Goal: Task Accomplishment & Management: Manage account settings

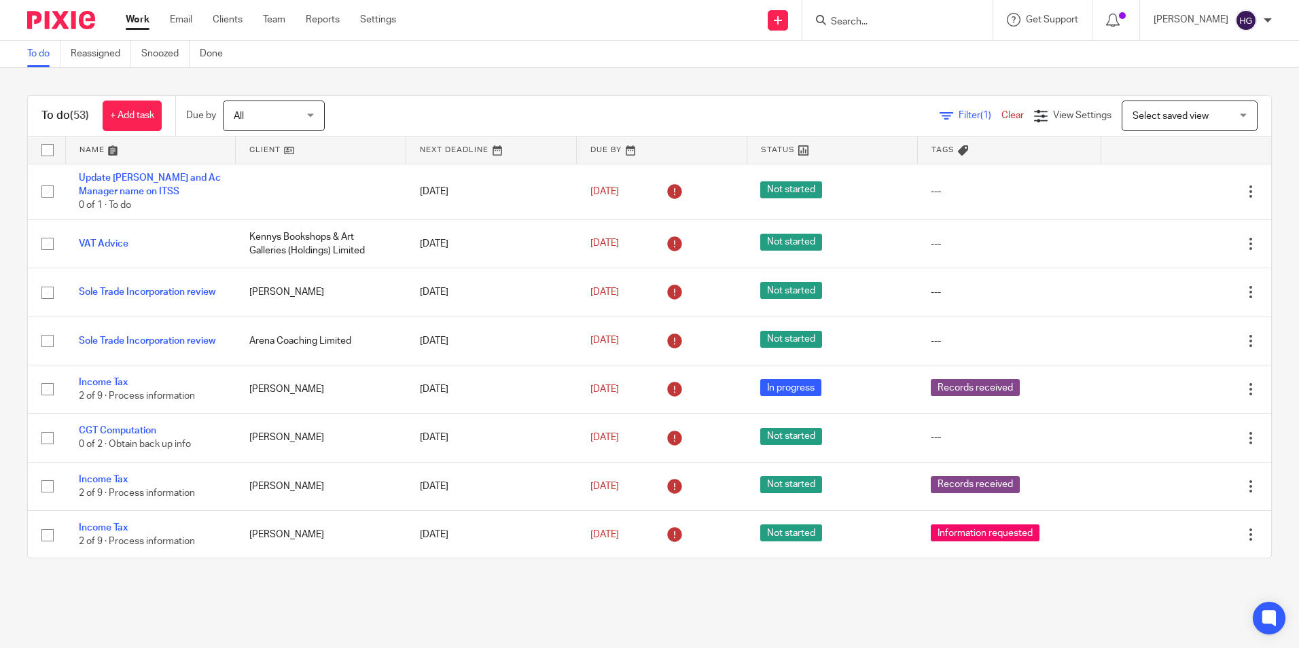
scroll to position [612, 0]
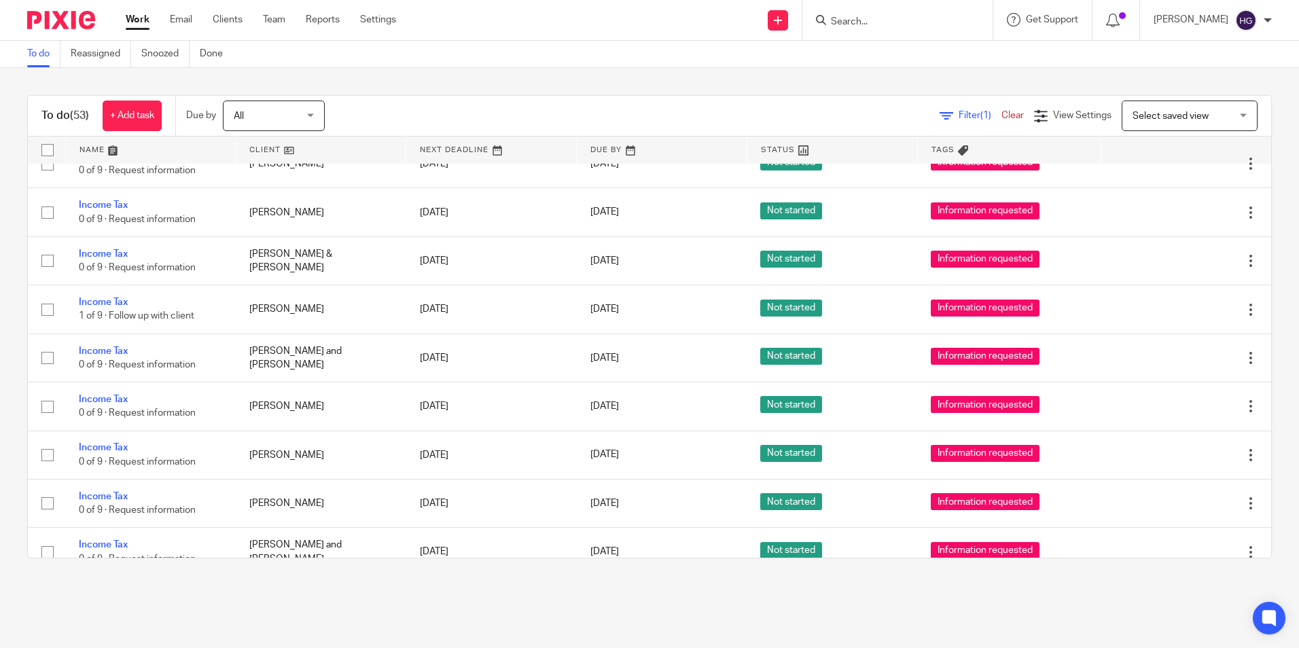
scroll to position [1427, 0]
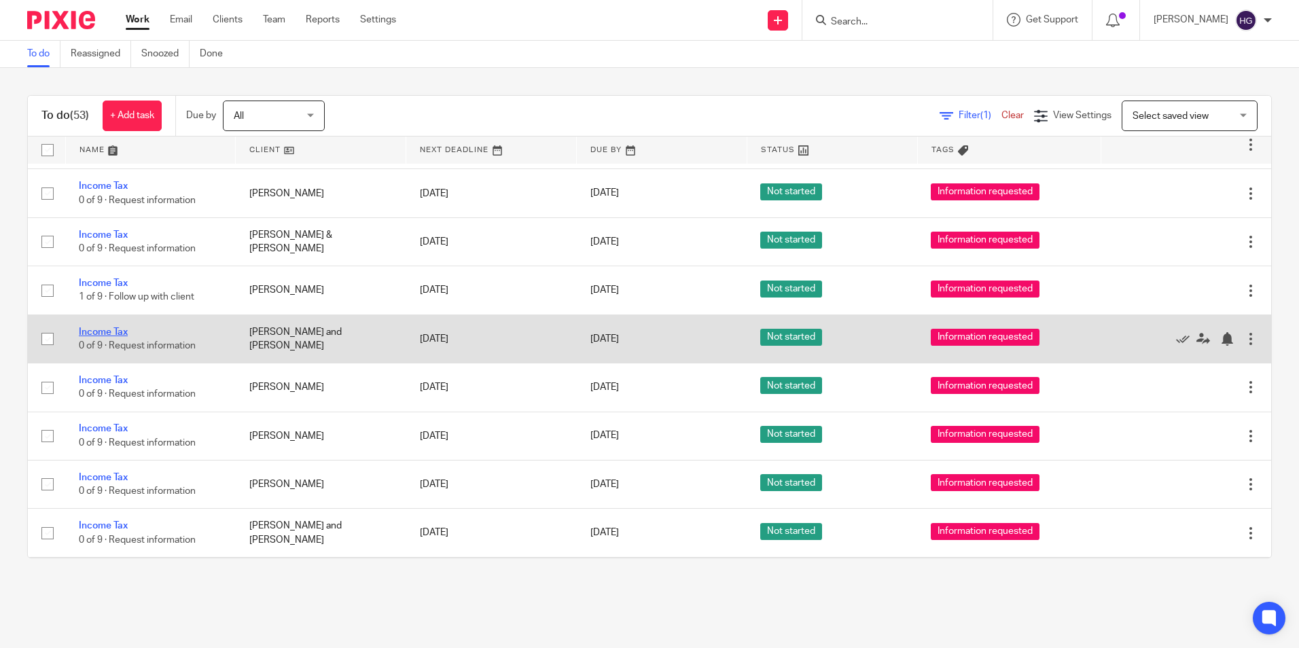
click at [97, 328] on link "Income Tax" at bounding box center [103, 333] width 49 height 10
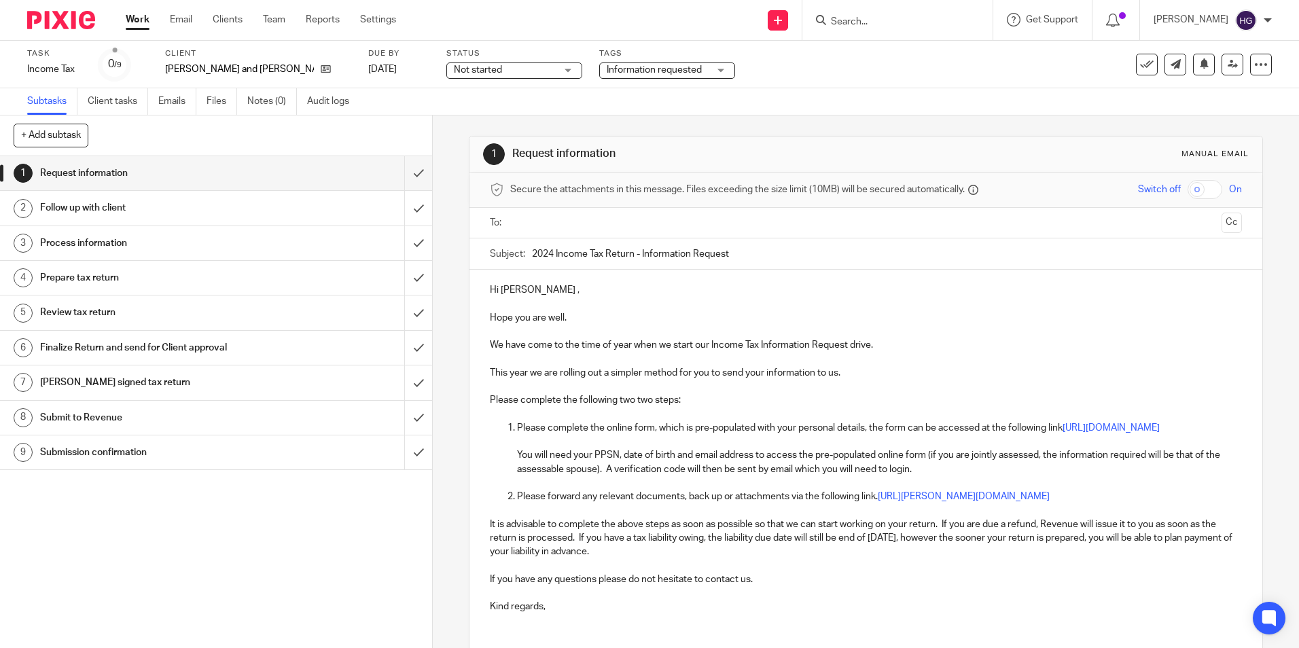
click at [300, 201] on div "Follow up with client" at bounding box center [215, 208] width 351 height 20
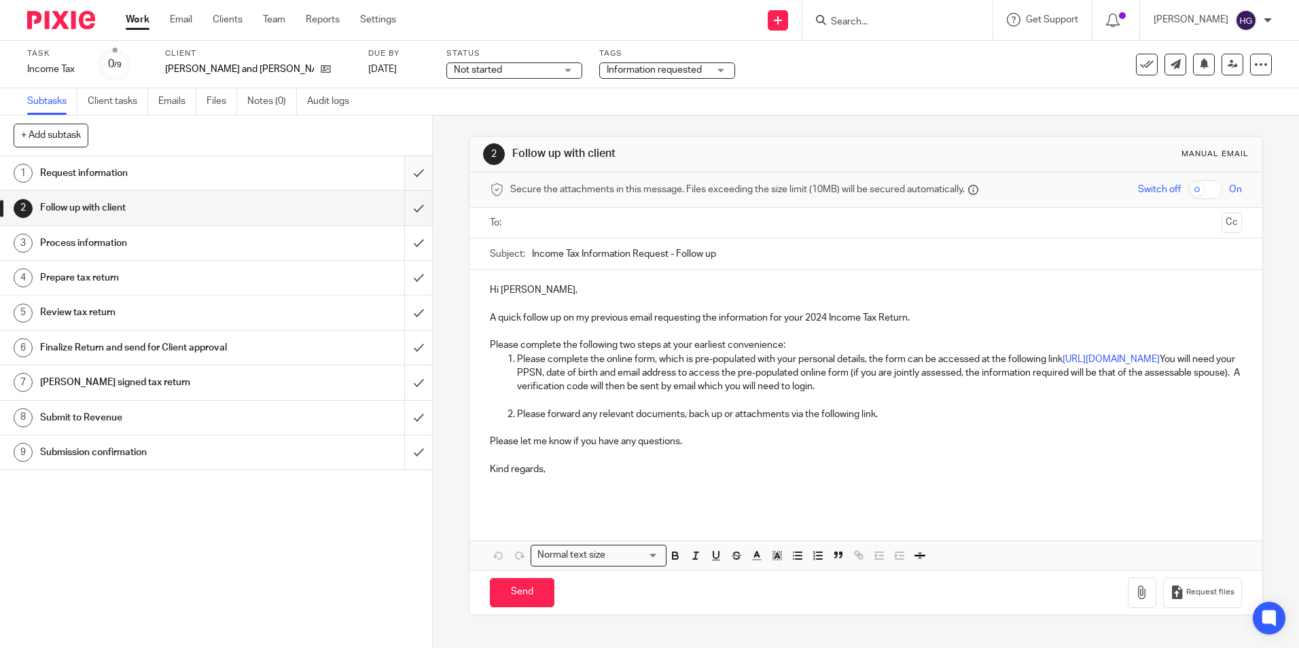
click at [408, 172] on input "submit" at bounding box center [216, 173] width 432 height 34
click at [892, 410] on p "Please forward any relevant documents, back up or attachments via the following…" at bounding box center [879, 415] width 724 height 14
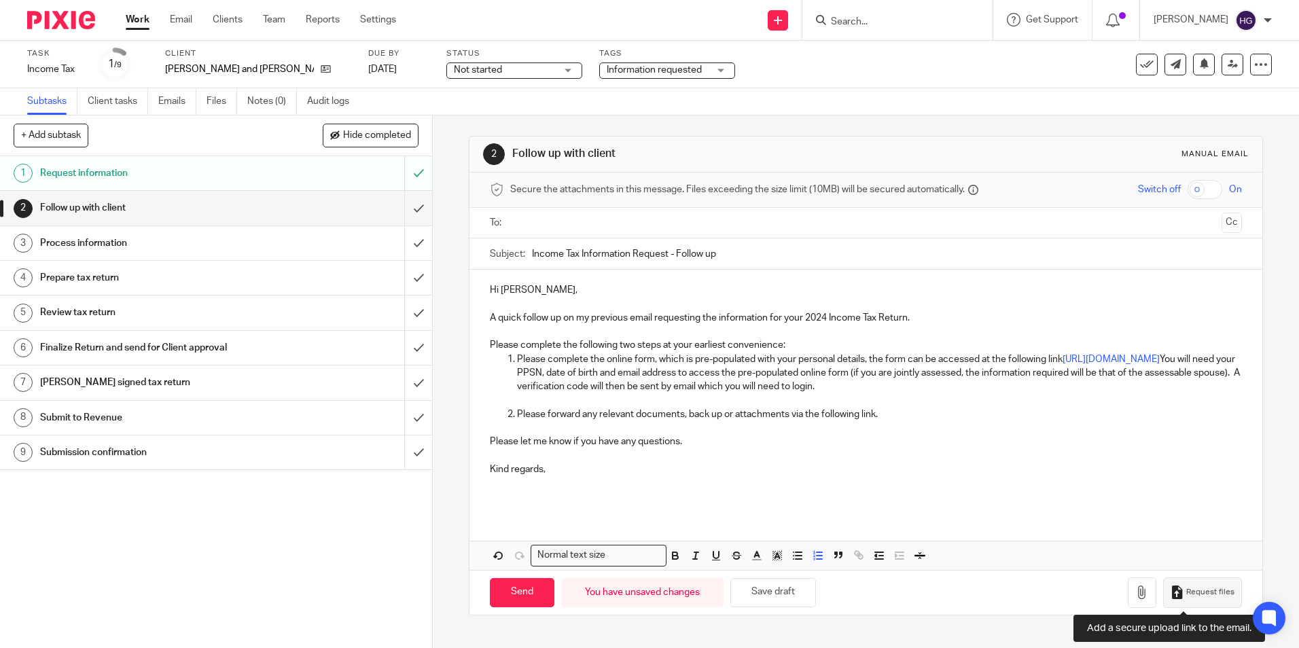
click at [1174, 582] on button "Request files" at bounding box center [1202, 593] width 79 height 31
click at [825, 338] on p "Please complete the following two steps at your earliest convenience:" at bounding box center [866, 339] width 752 height 28
click at [794, 347] on p "Please complete the following two steps at your earliest convenience:" at bounding box center [866, 339] width 752 height 28
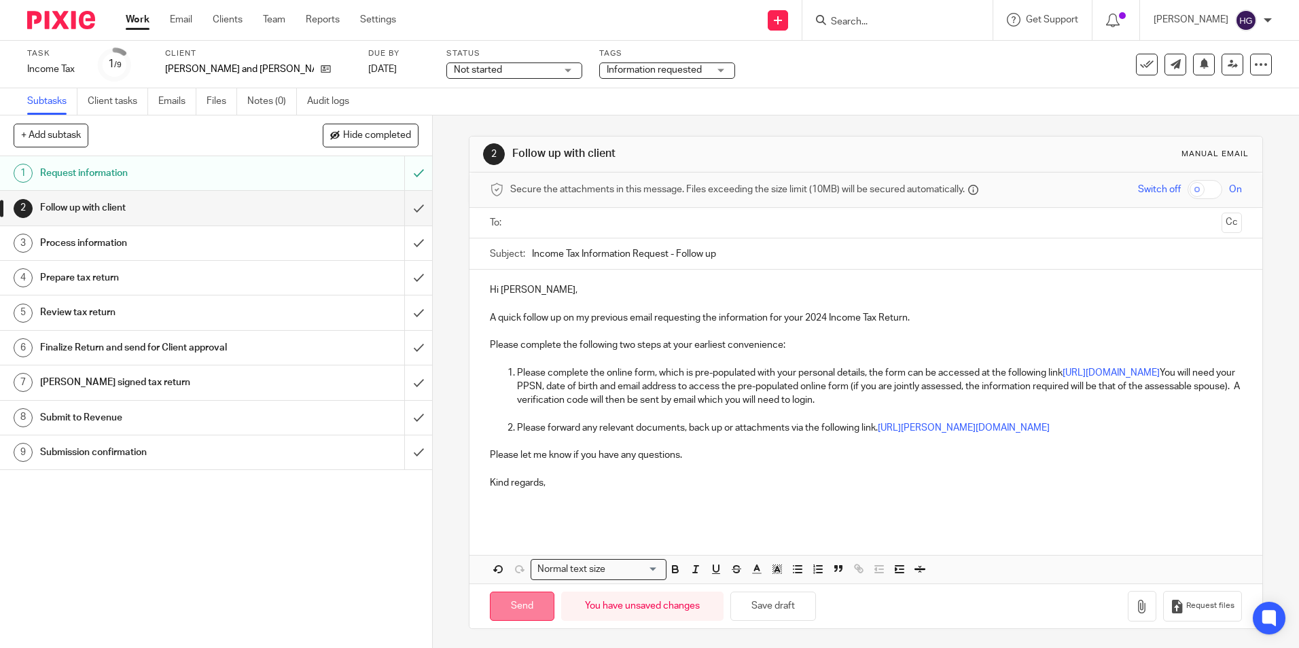
click at [502, 616] on input "Send" at bounding box center [522, 606] width 65 height 29
click at [555, 221] on input "text" at bounding box center [865, 223] width 701 height 16
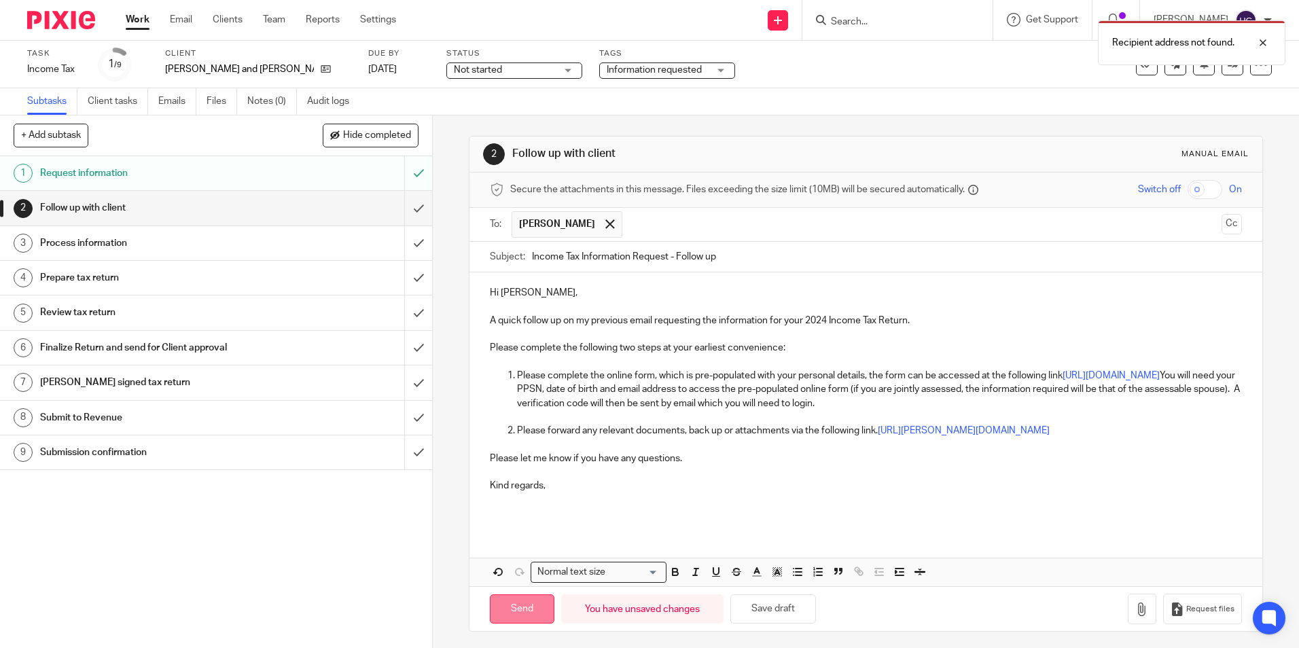
click at [510, 610] on input "Send" at bounding box center [522, 609] width 65 height 29
type input "Sent"
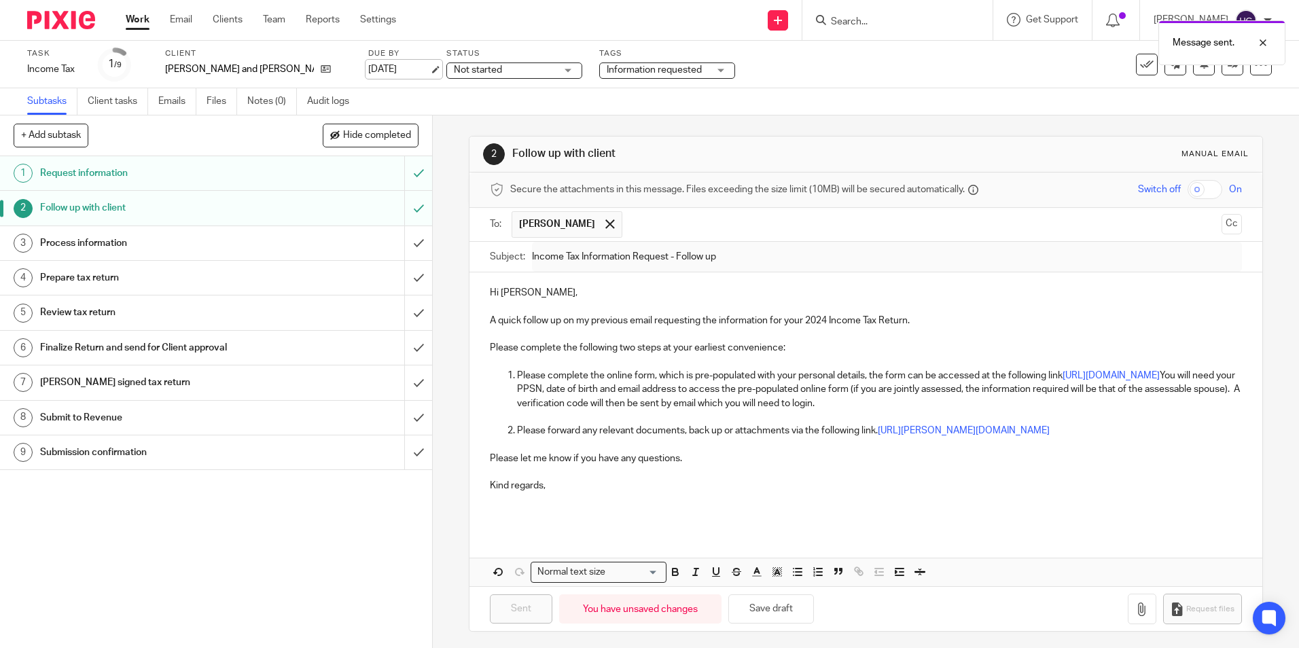
click at [368, 70] on link "30 Sep 2025" at bounding box center [398, 70] width 61 height 14
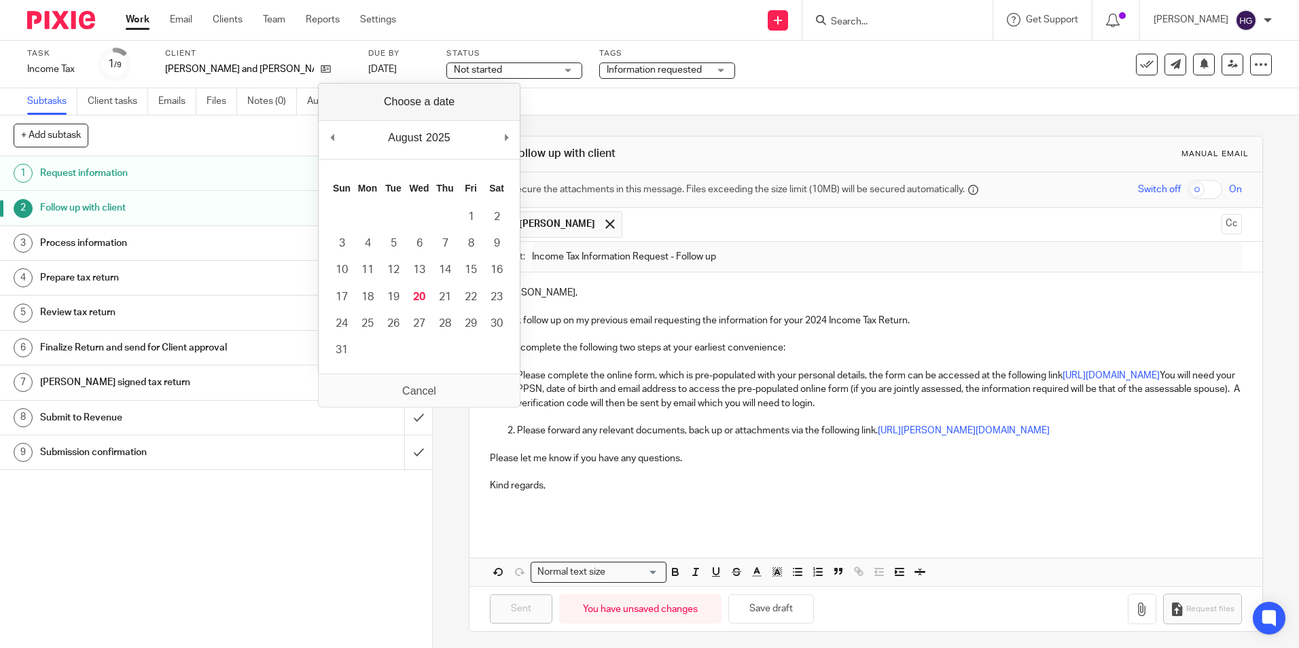
click at [253, 49] on label "Client" at bounding box center [258, 53] width 186 height 11
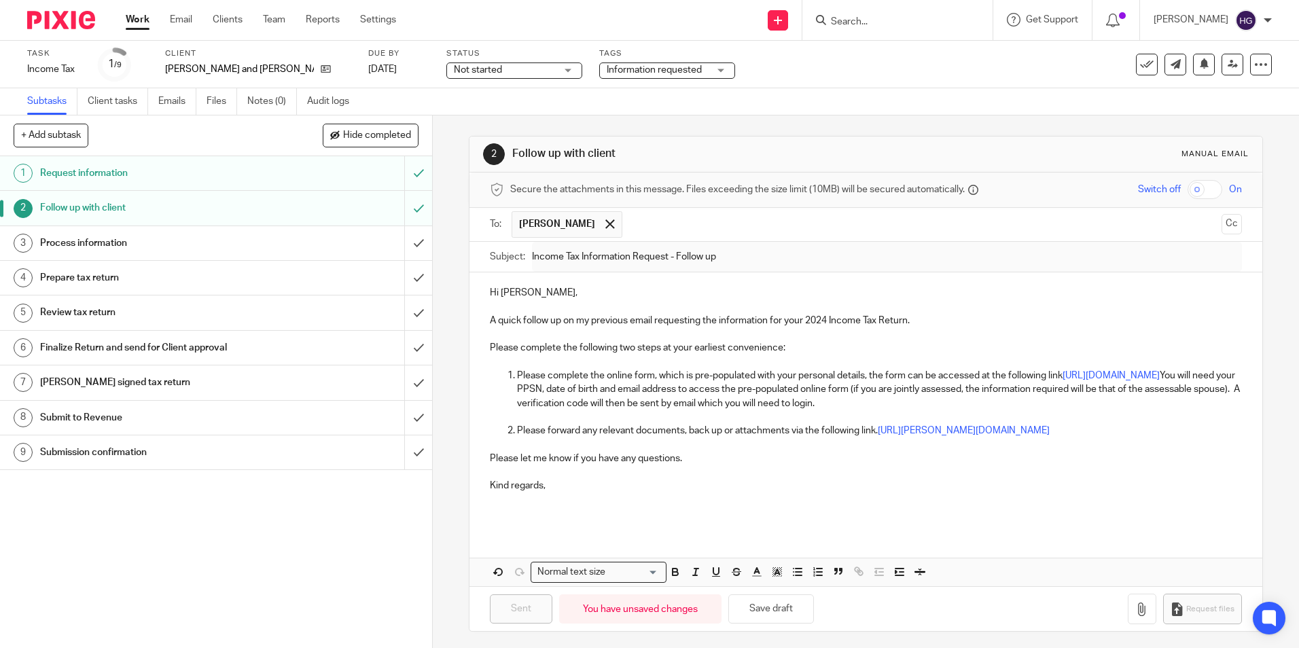
click at [137, 21] on link "Work" at bounding box center [138, 20] width 24 height 14
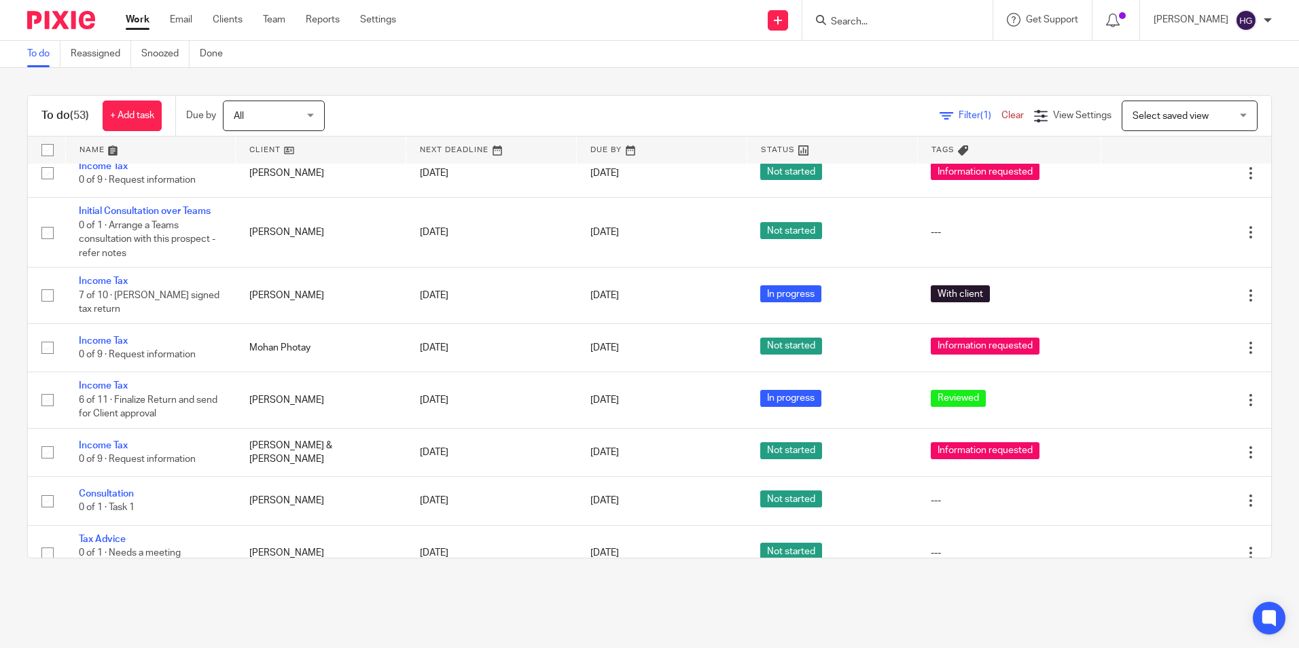
scroll to position [2176, 0]
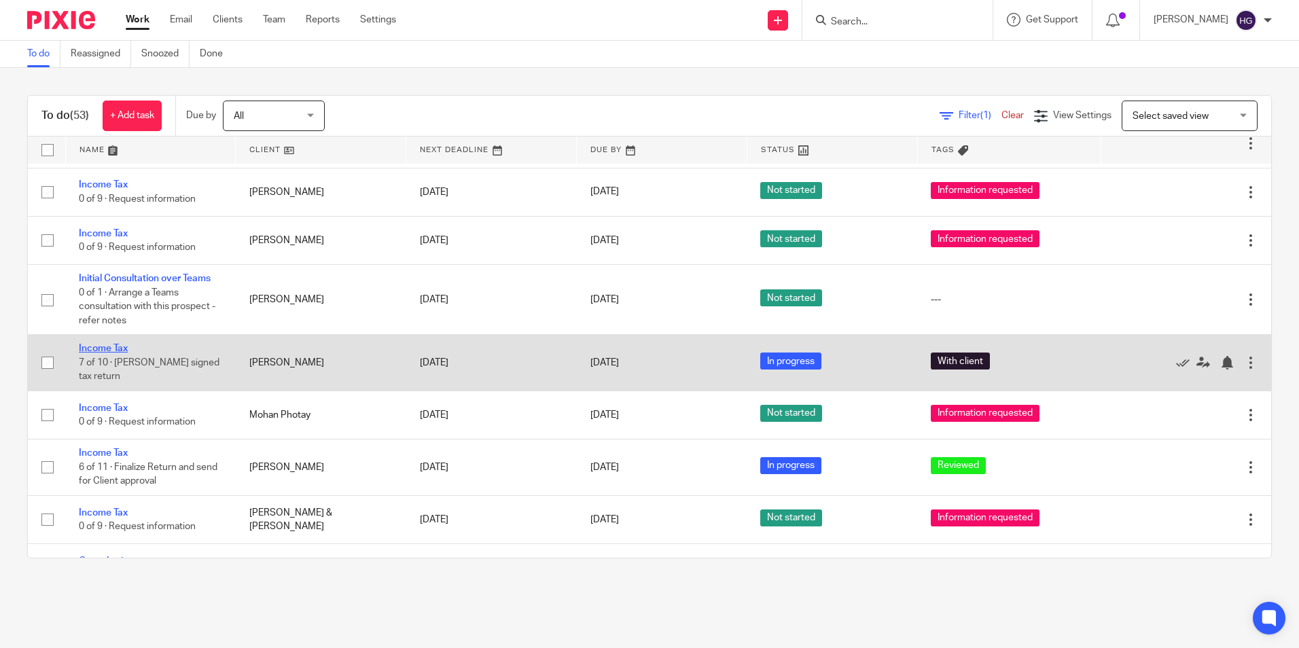
click at [107, 344] on link "Income Tax" at bounding box center [103, 349] width 49 height 10
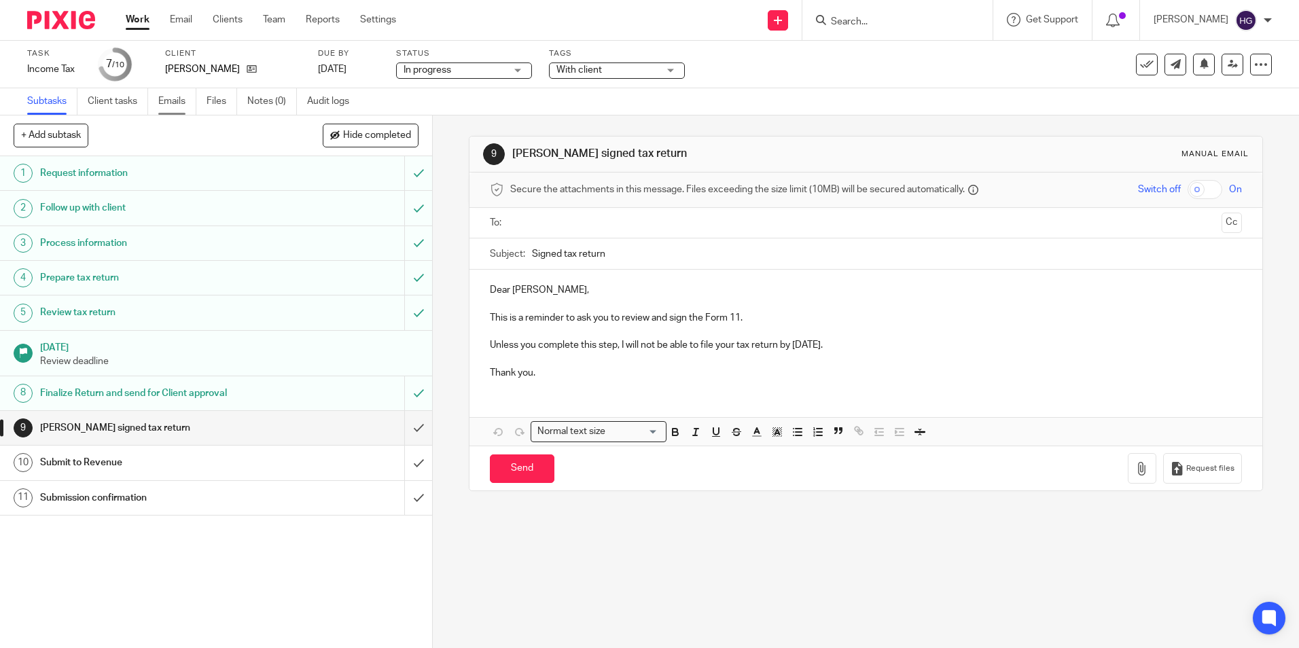
click at [179, 109] on link "Emails" at bounding box center [177, 101] width 38 height 27
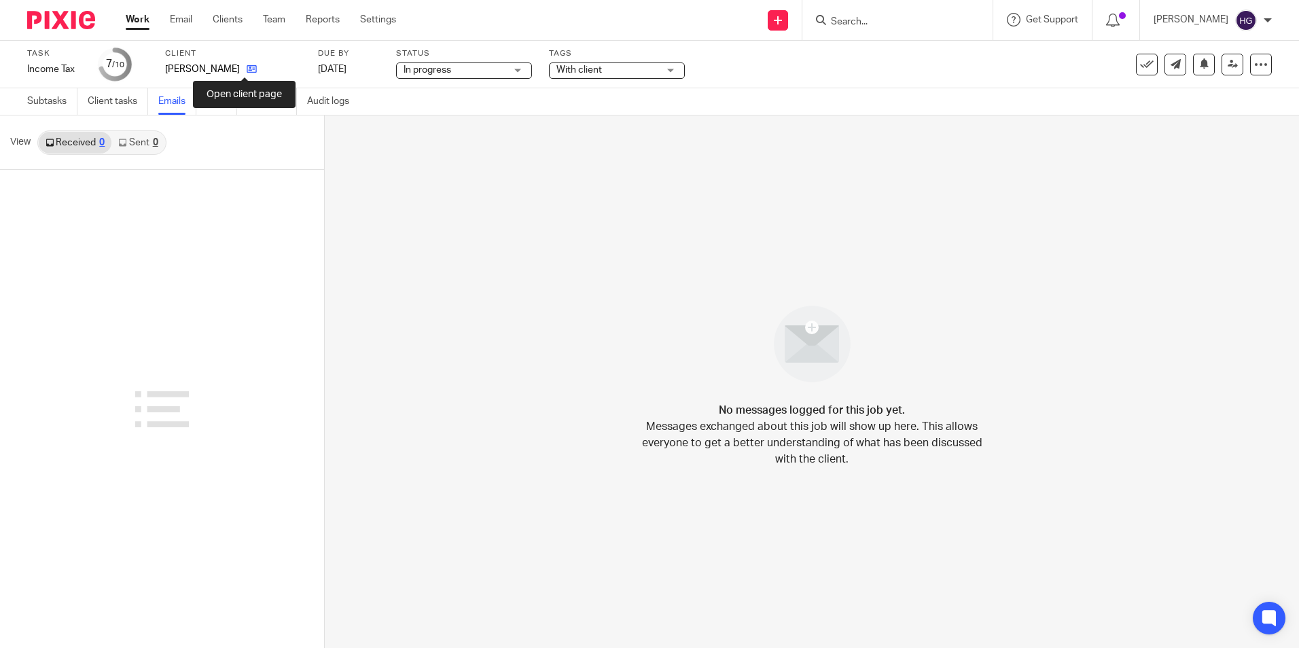
click at [247, 74] on icon at bounding box center [252, 69] width 10 height 10
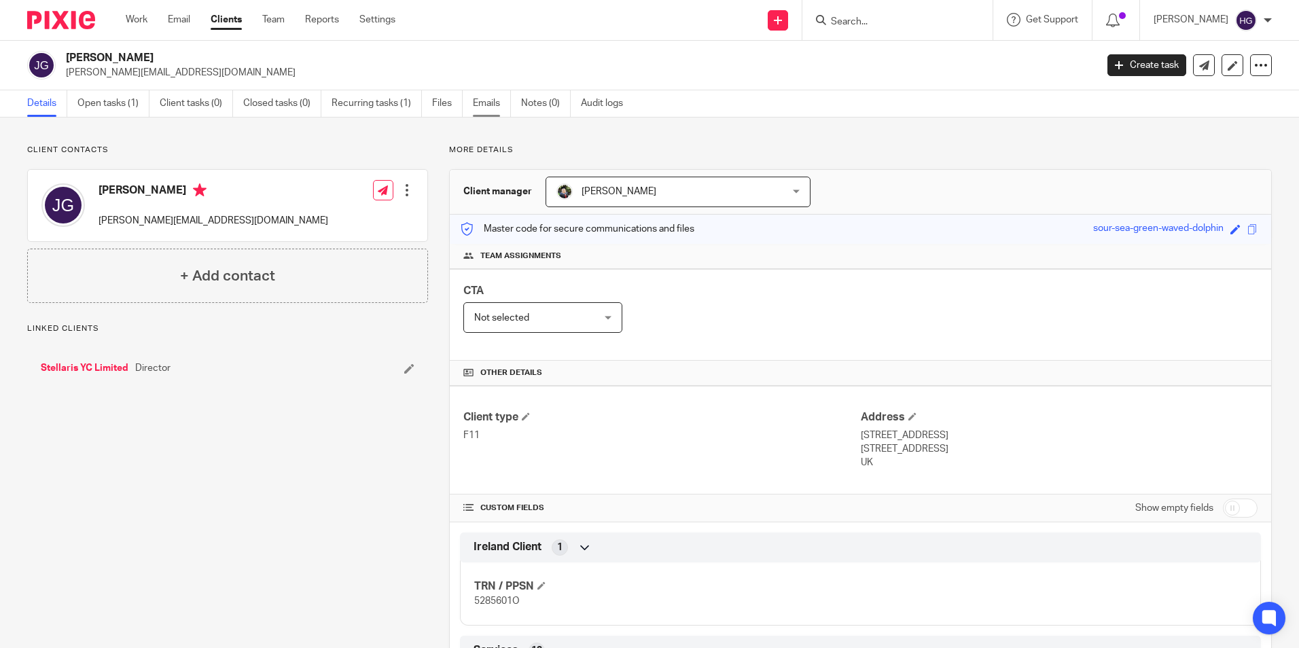
click at [493, 98] on link "Emails" at bounding box center [492, 103] width 38 height 27
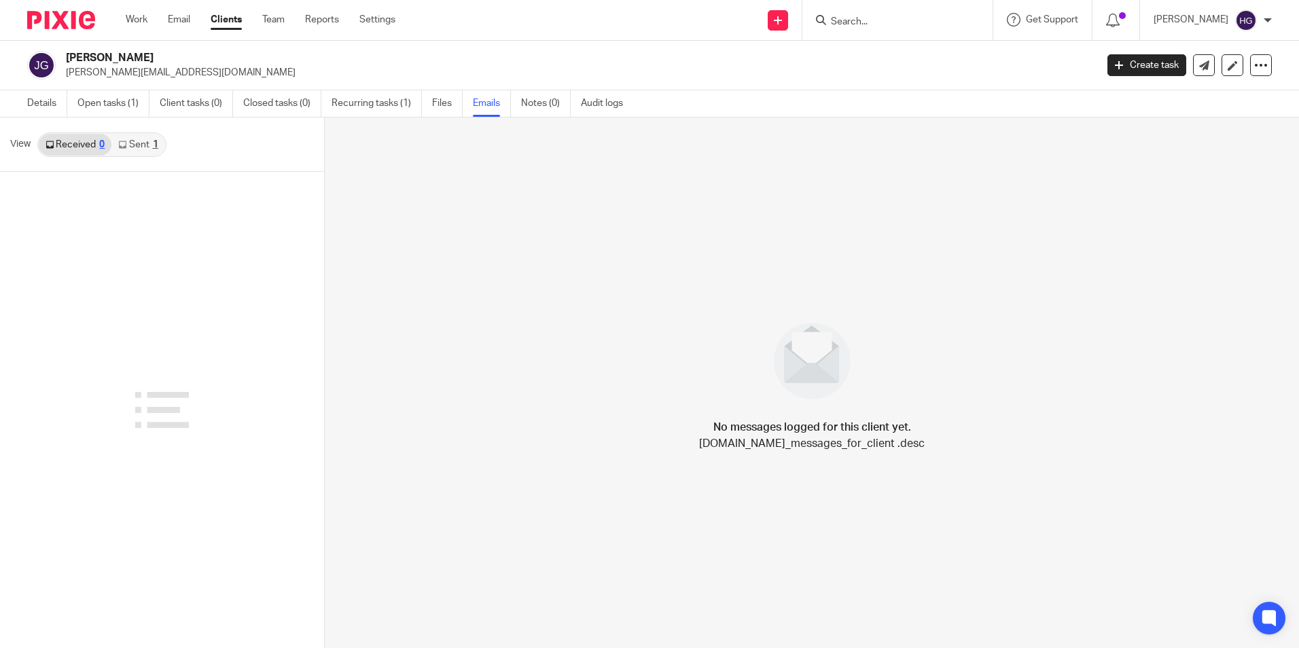
click at [154, 141] on div "1" at bounding box center [155, 145] width 5 height 10
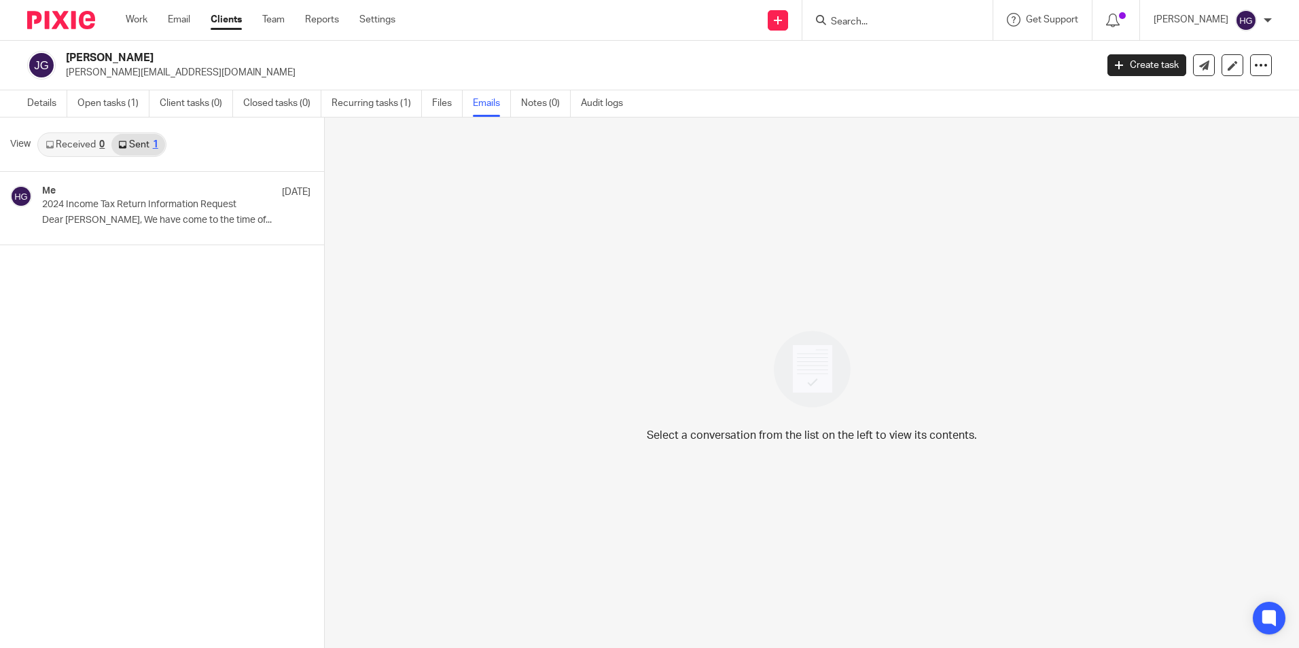
click at [71, 144] on link "Received 0" at bounding box center [75, 145] width 73 height 22
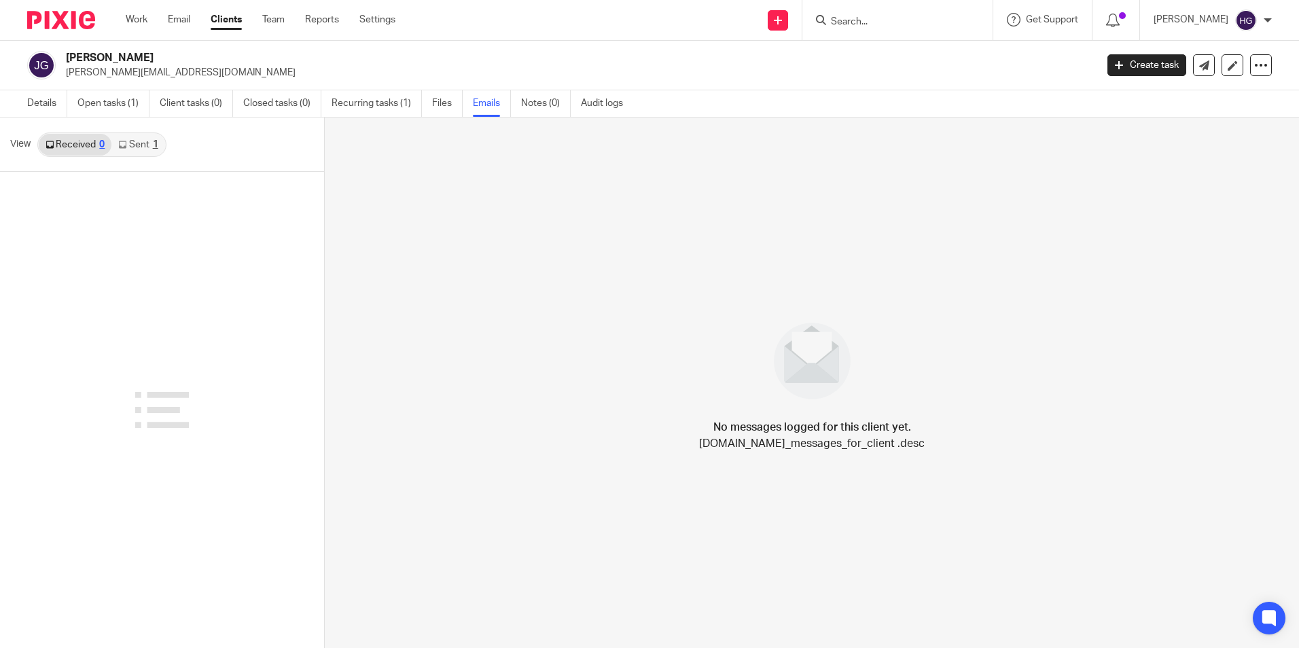
click at [1087, 309] on div "No messages logged for this client yet. [DOMAIN_NAME]_messages_for_client .desc" at bounding box center [812, 383] width 975 height 531
click at [487, 107] on link "Emails" at bounding box center [492, 103] width 38 height 27
click at [132, 143] on link "Sent 1" at bounding box center [137, 145] width 53 height 22
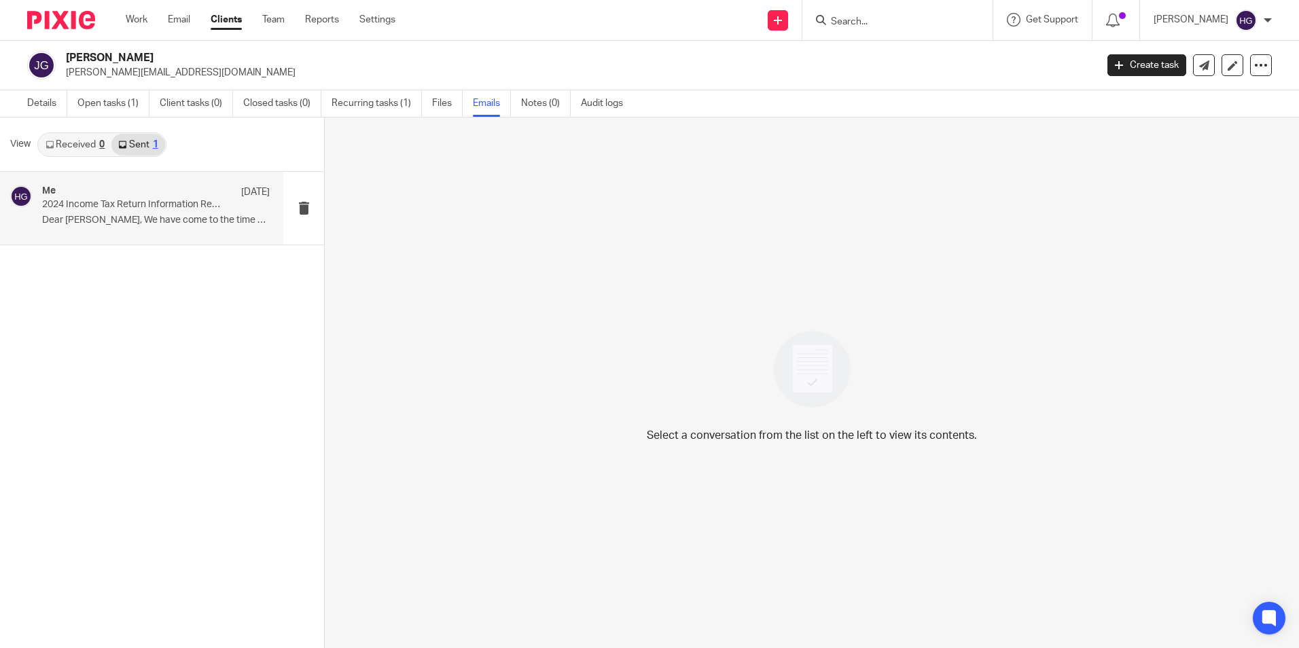
click at [121, 181] on div "Me 26 May 2024 Income Tax Return Information Request Dear Jason, We have come t…" at bounding box center [141, 208] width 283 height 73
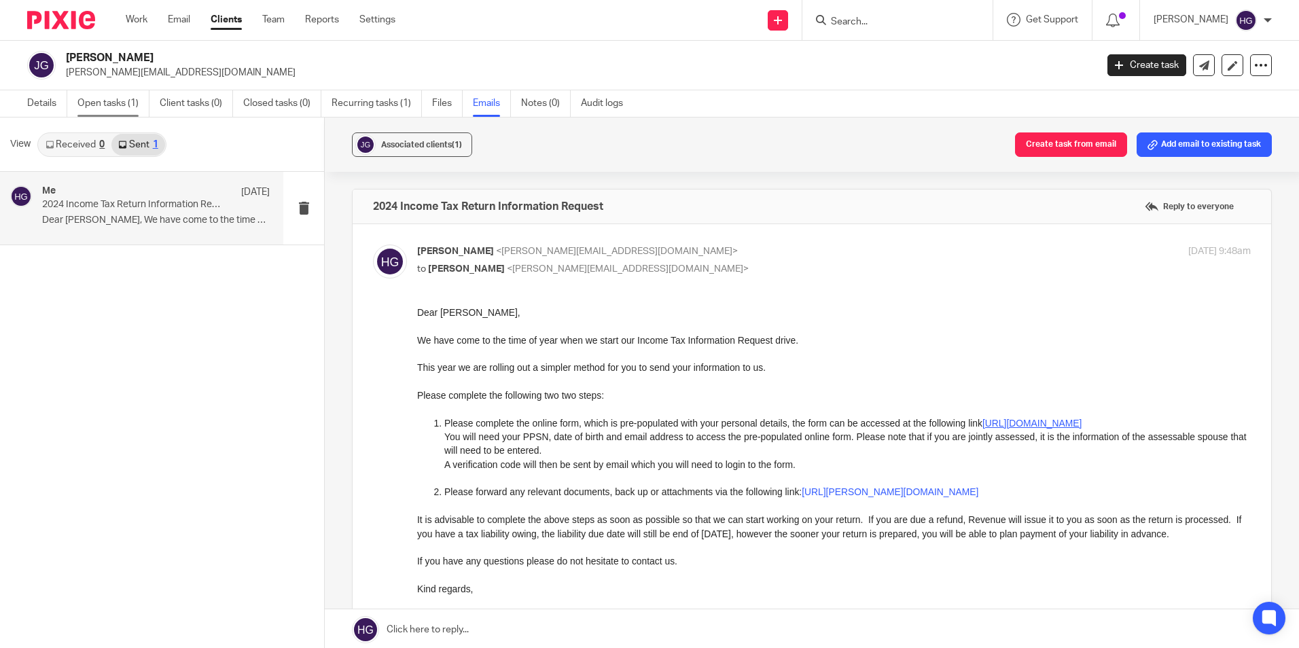
click at [116, 106] on link "Open tasks (1)" at bounding box center [113, 103] width 72 height 27
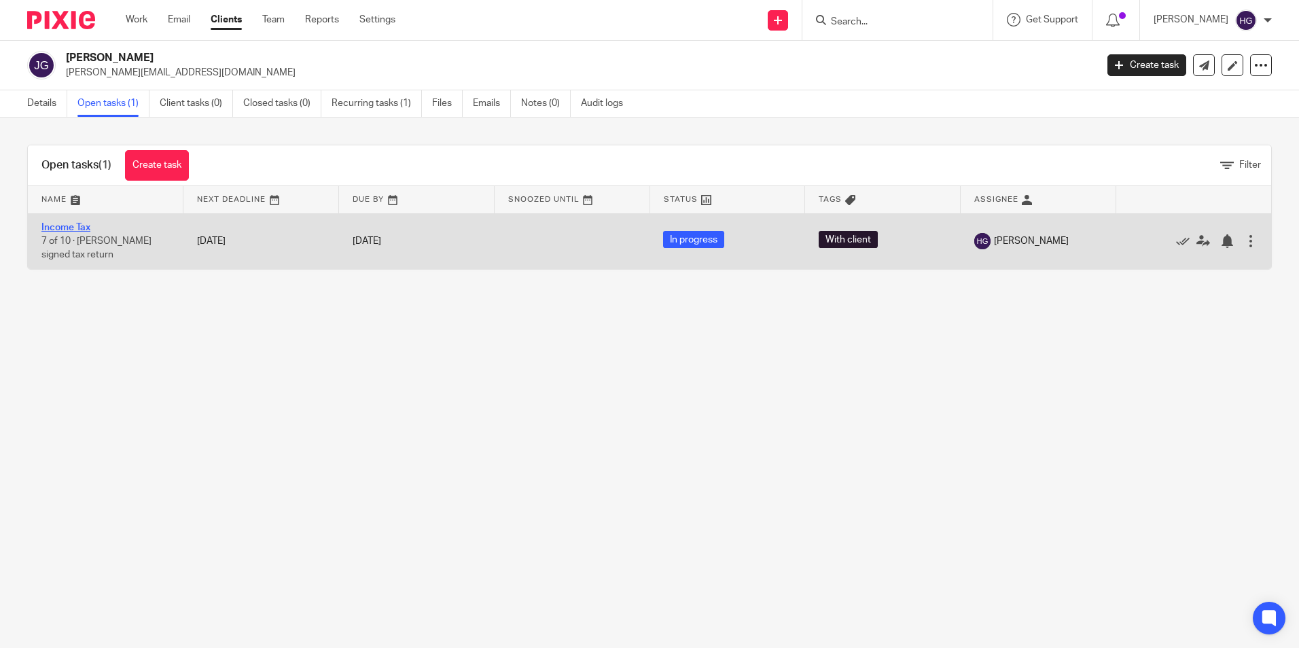
click at [84, 228] on link "Income Tax" at bounding box center [65, 228] width 49 height 10
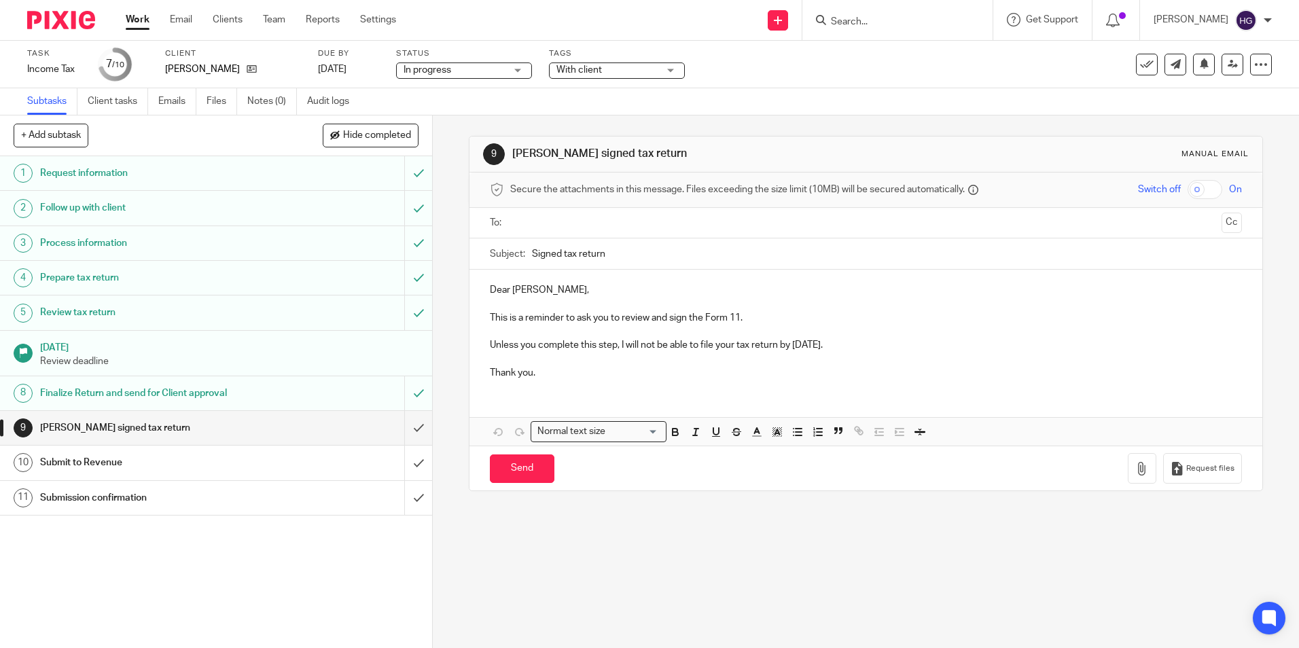
click at [107, 390] on h1 "Finalize Return and send for Client approval" at bounding box center [157, 393] width 234 height 20
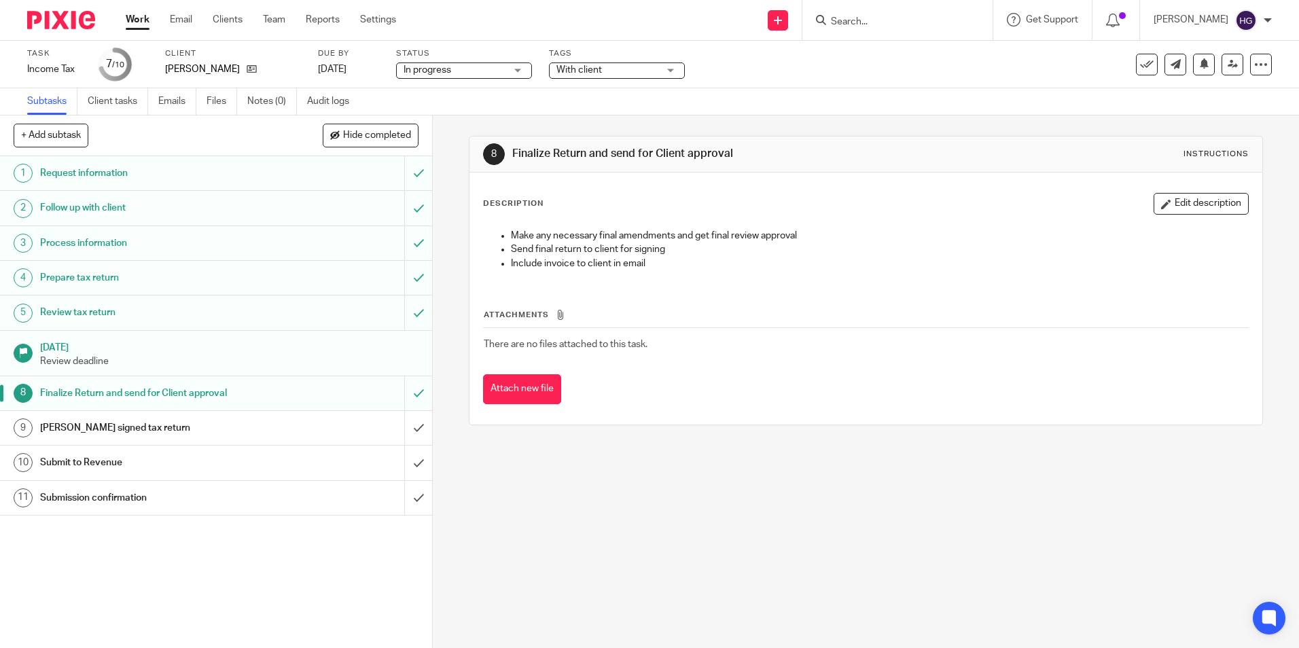
click at [99, 317] on h1 "Review tax return" at bounding box center [157, 312] width 234 height 20
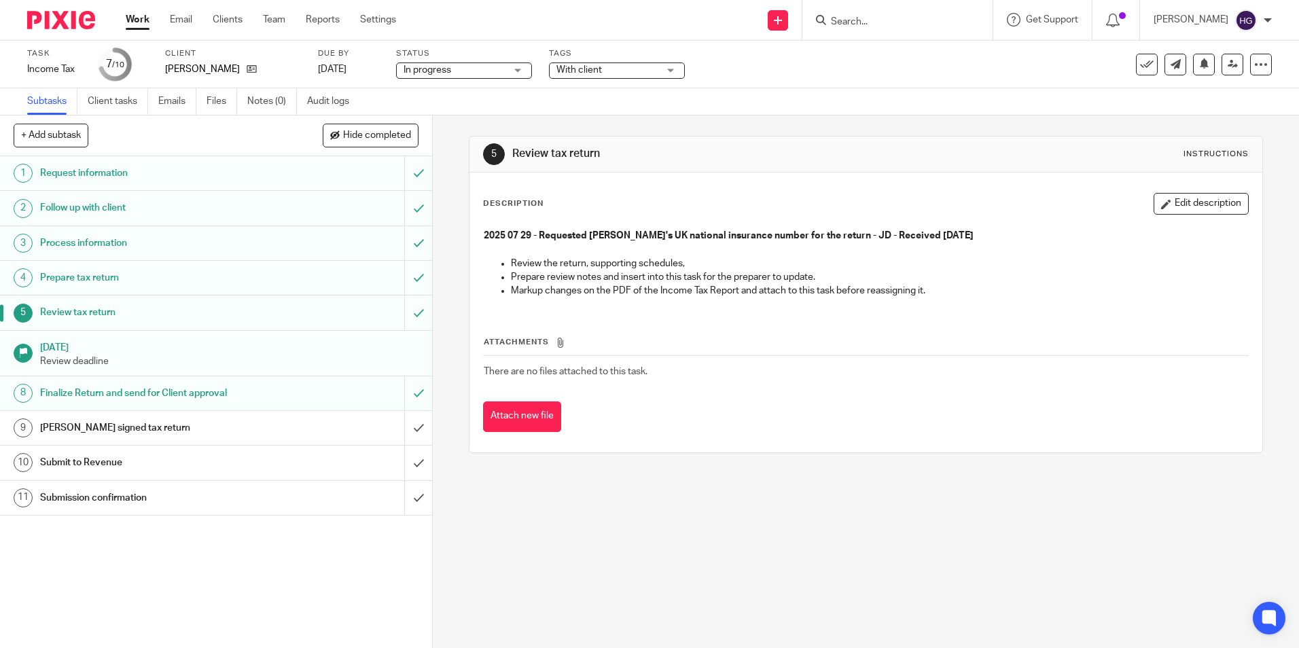
click at [92, 389] on h1 "Finalize Return and send for Client approval" at bounding box center [157, 393] width 234 height 20
